Goal: Task Accomplishment & Management: Manage account settings

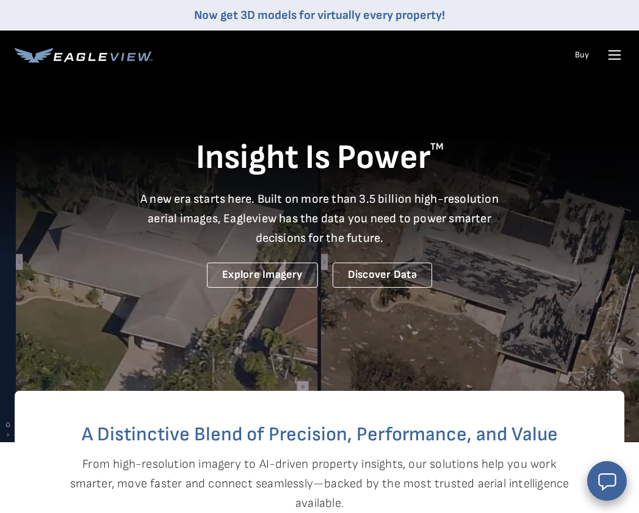
click at [618, 55] on icon at bounding box center [615, 55] width 12 height 0
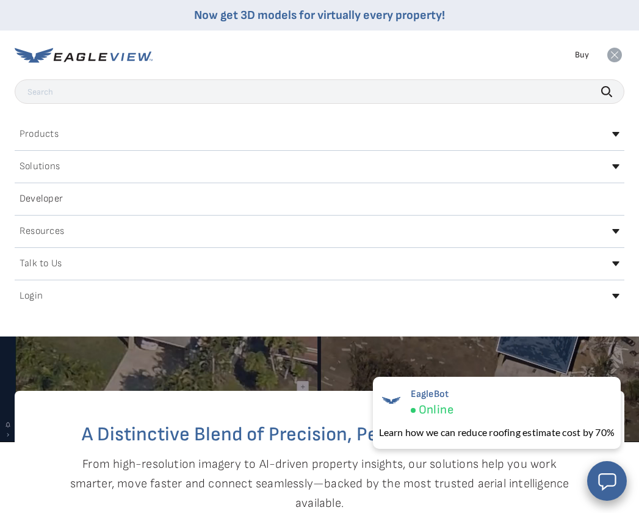
click at [31, 291] on h2 "Login" at bounding box center [31, 296] width 23 height 10
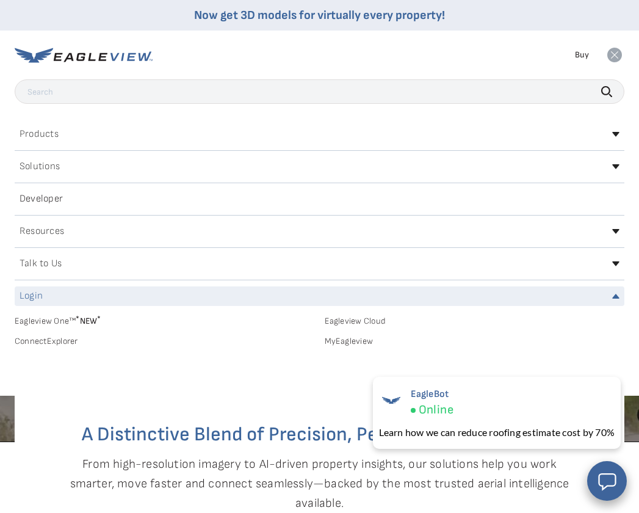
click at [40, 319] on link "Eagleview One™ * NEW *" at bounding box center [165, 319] width 300 height 14
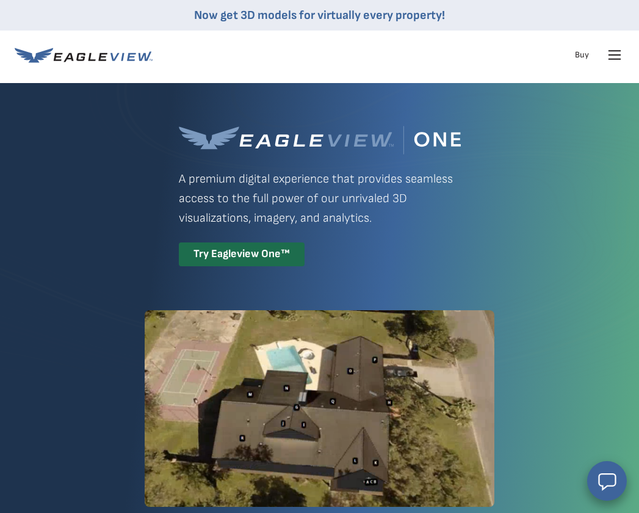
click at [576, 57] on link "Buy" at bounding box center [582, 54] width 14 height 11
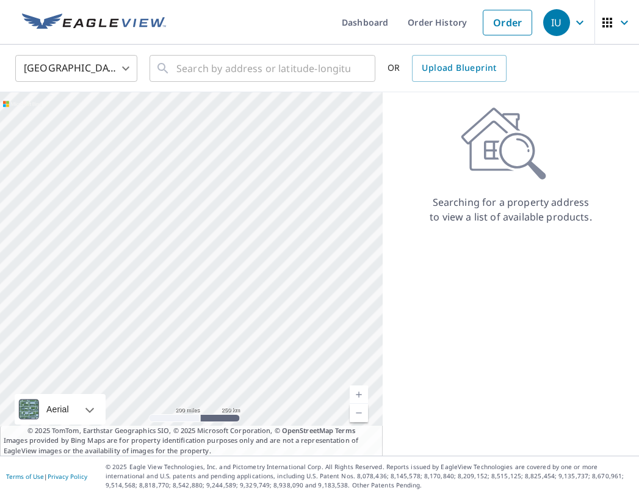
click at [581, 24] on icon "button" at bounding box center [580, 22] width 15 height 15
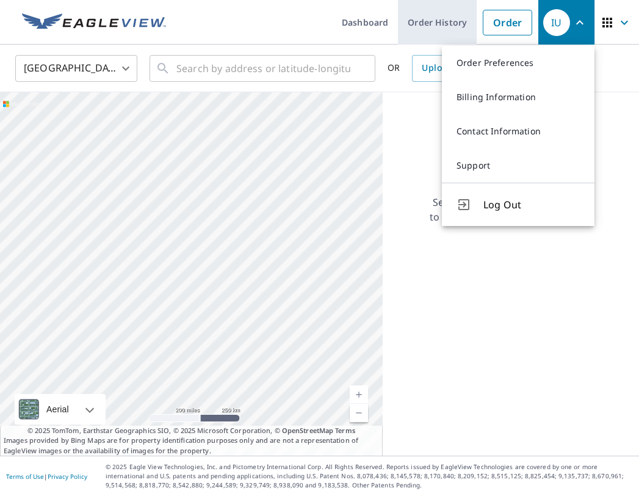
click at [430, 28] on link "Order History" at bounding box center [437, 22] width 79 height 45
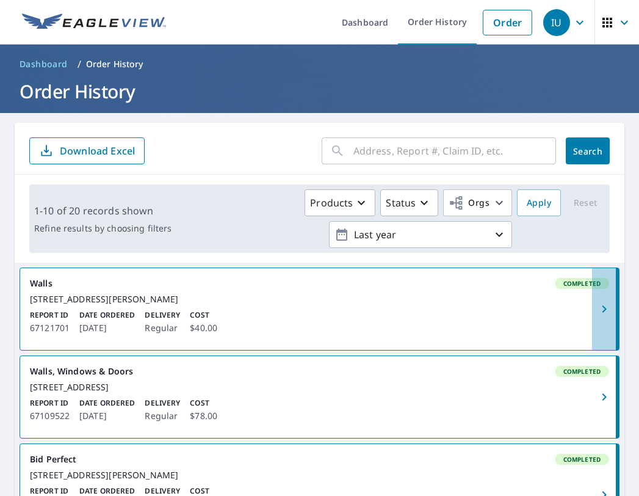
click at [599, 313] on icon "button" at bounding box center [604, 309] width 15 height 15
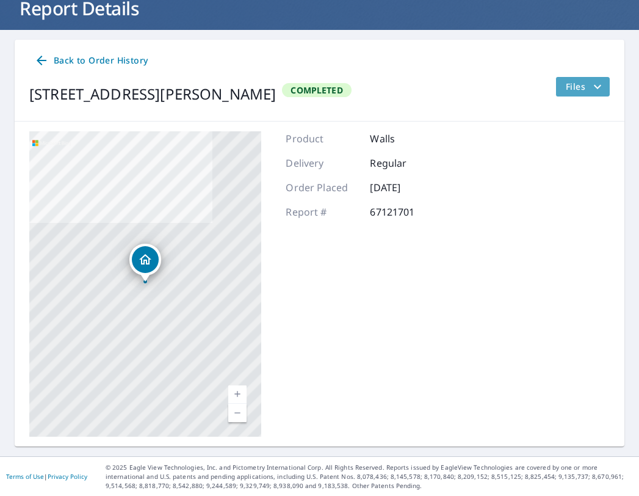
click at [592, 85] on icon "filesDropdownBtn-67121701" at bounding box center [597, 86] width 15 height 15
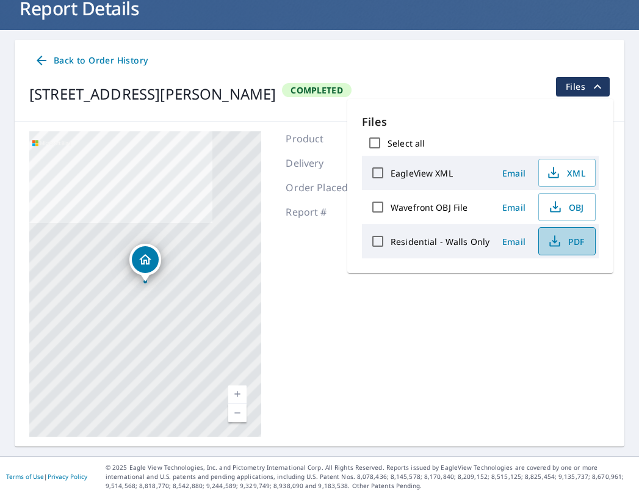
click at [562, 245] on span "PDF" at bounding box center [565, 241] width 39 height 15
